Goal: Check status: Check status

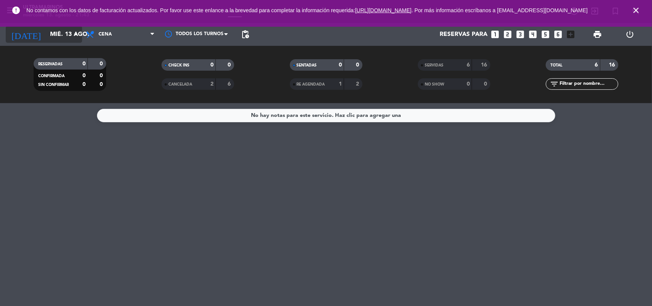
click at [54, 32] on input "mié. 13 ago." at bounding box center [86, 34] width 81 height 15
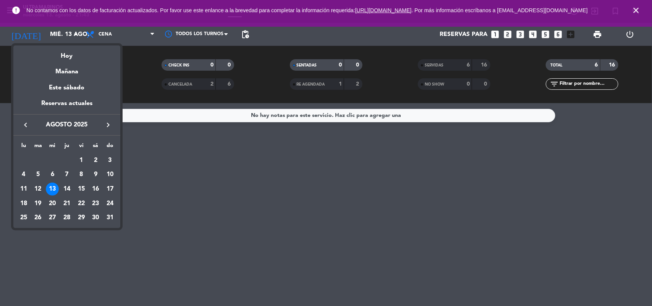
click at [71, 189] on div "14" at bounding box center [66, 189] width 13 height 13
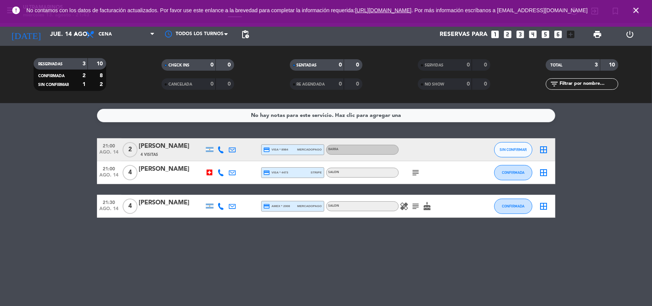
click at [407, 204] on icon "healing" at bounding box center [404, 206] width 9 height 9
click at [417, 203] on icon "subject" at bounding box center [415, 206] width 9 height 9
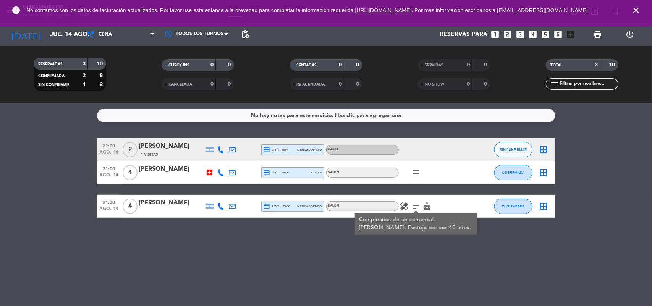
click at [430, 205] on icon "cake" at bounding box center [427, 206] width 9 height 9
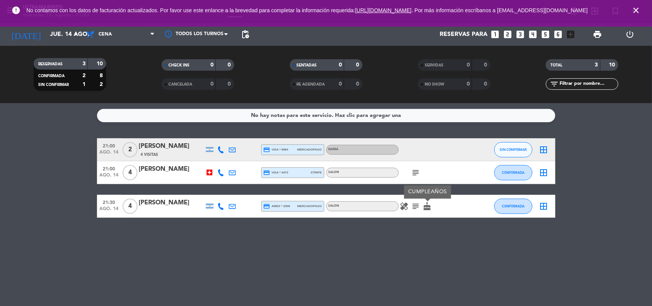
click at [633, 152] on bookings-row "21:00 [DATE] 2 [PERSON_NAME] 4 Visitas credit_card visa * 8984 mercadopago BARR…" at bounding box center [326, 177] width 652 height 79
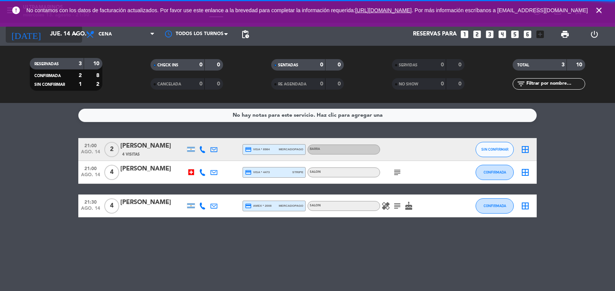
click at [76, 40] on input "jue. 14 ago." at bounding box center [83, 34] width 74 height 15
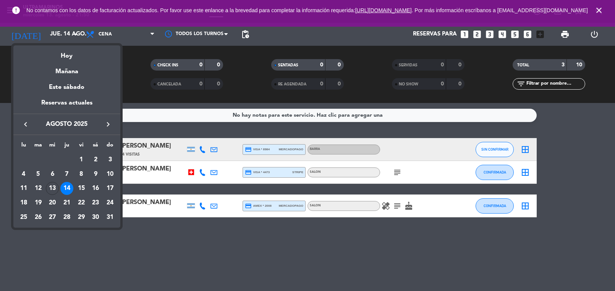
click at [78, 183] on div "15" at bounding box center [81, 188] width 13 height 13
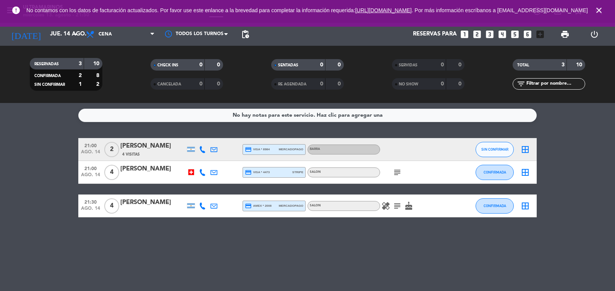
type input "vie. 15 ago."
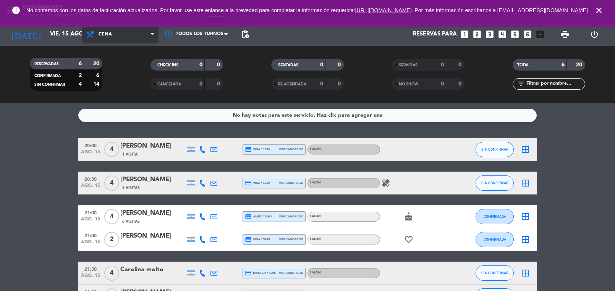
click at [119, 29] on span "Cena" at bounding box center [120, 34] width 76 height 17
drag, startPoint x: 35, startPoint y: 145, endPoint x: 43, endPoint y: 141, distance: 8.7
click at [36, 145] on bookings-row "20:00 [DATE] 4 [PERSON_NAME] 1 Visita credit_card visa * 1699 mercadopago SALON…" at bounding box center [307, 223] width 615 height 170
drag, startPoint x: 118, startPoint y: 169, endPoint x: 24, endPoint y: 193, distance: 97.0
click at [24, 193] on bookings-row "20:00 [DATE] 4 [PERSON_NAME] 1 Visita credit_card visa * 1699 mercadopago SALON…" at bounding box center [307, 223] width 615 height 170
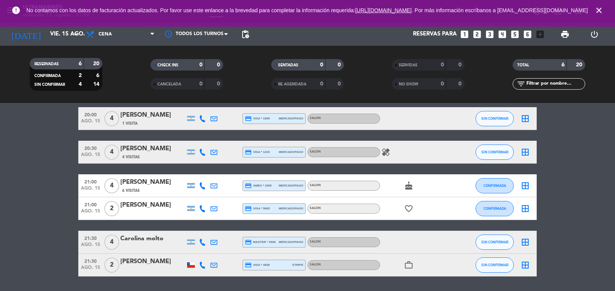
scroll to position [54, 0]
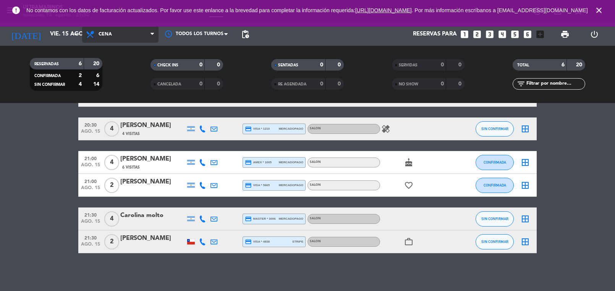
click at [146, 40] on span "Cena" at bounding box center [120, 34] width 76 height 17
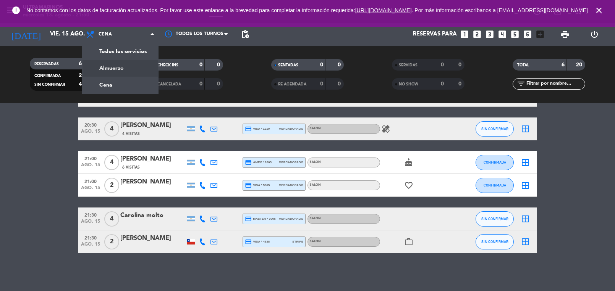
click at [144, 67] on div "menu Ultramarinos [DATE] 13. agosto - 21:50 Mis reservas Mapa de mesas Disponib…" at bounding box center [307, 51] width 615 height 103
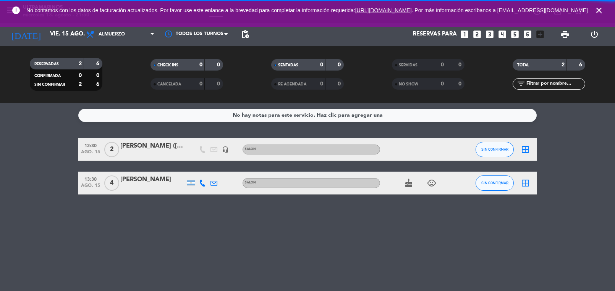
scroll to position [0, 0]
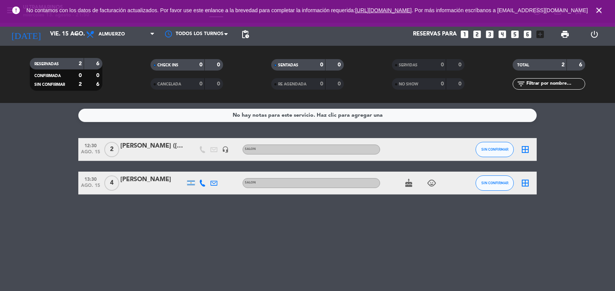
click at [167, 150] on div "[PERSON_NAME] ([PERSON_NAME])" at bounding box center [152, 146] width 65 height 10
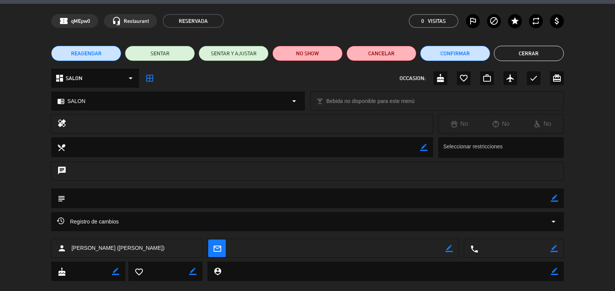
scroll to position [35, 0]
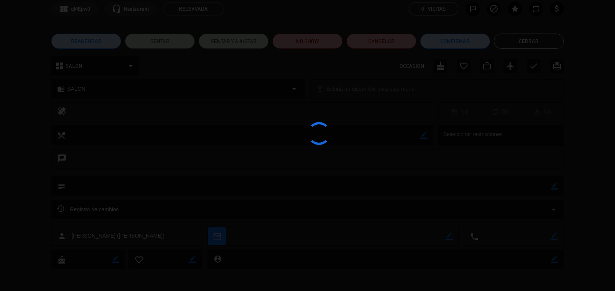
type input "mié. 13 ago."
